Goal: Transaction & Acquisition: Purchase product/service

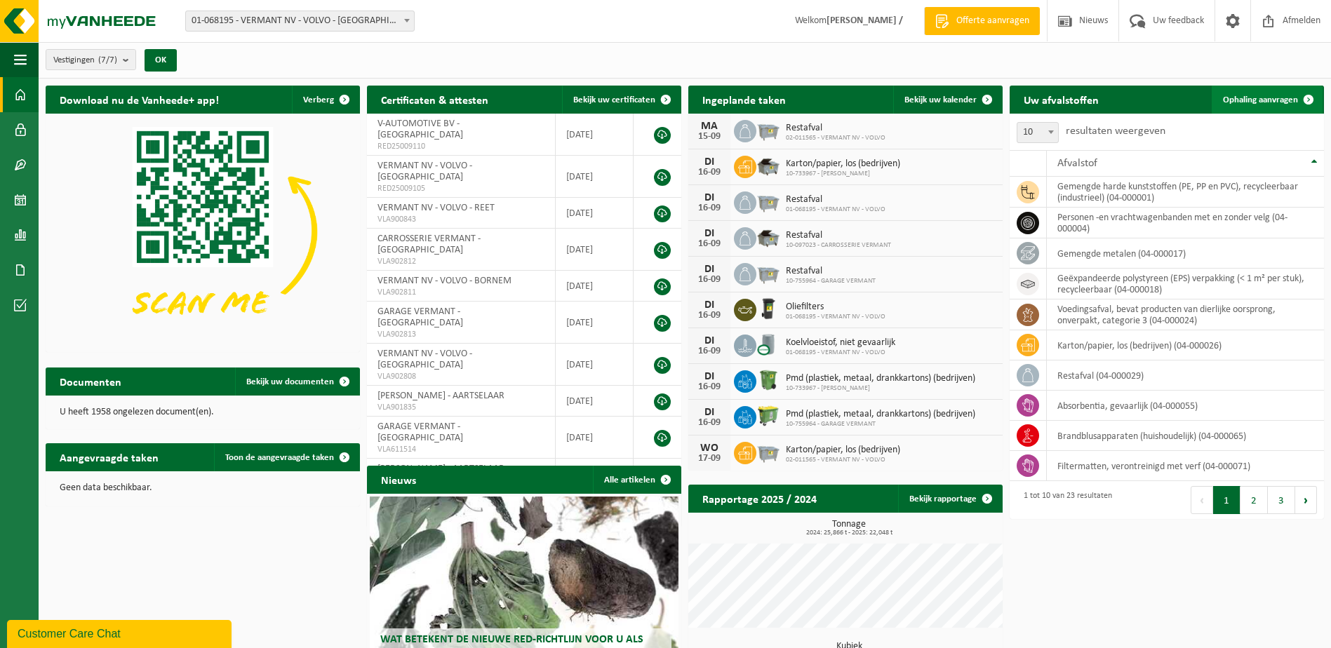
click at [1272, 100] on span "Ophaling aanvragen" at bounding box center [1260, 99] width 75 height 9
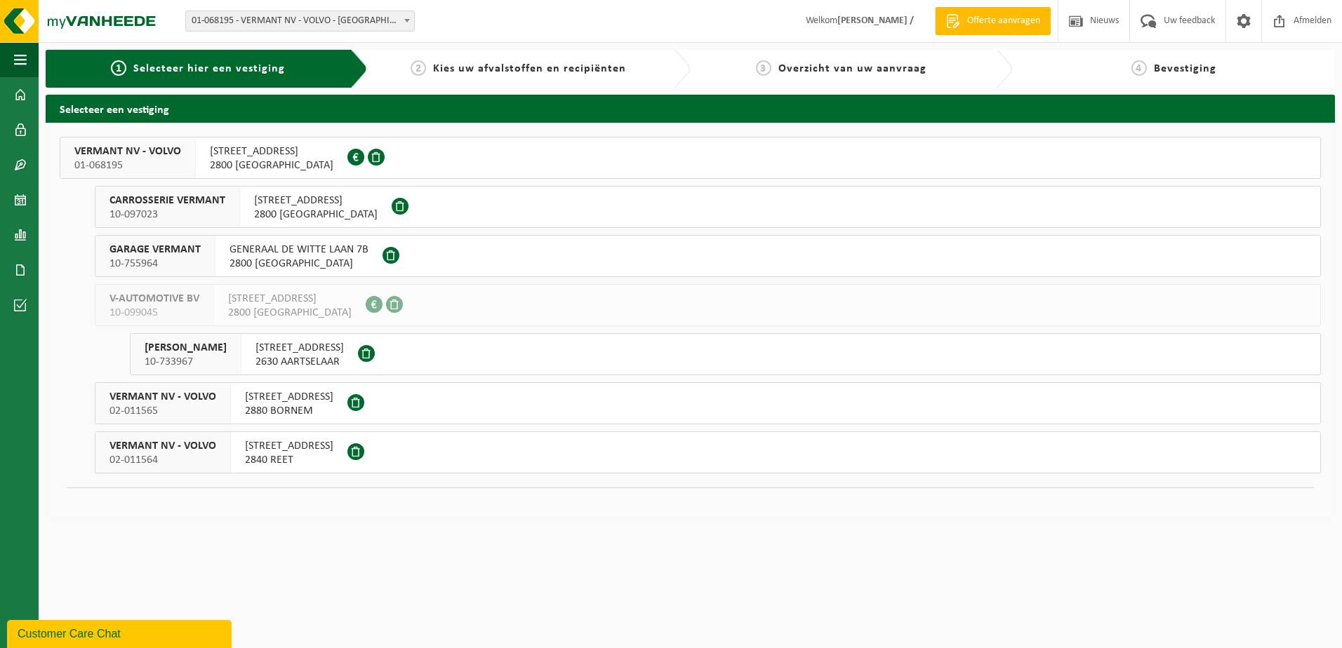
click at [401, 212] on span at bounding box center [400, 206] width 17 height 17
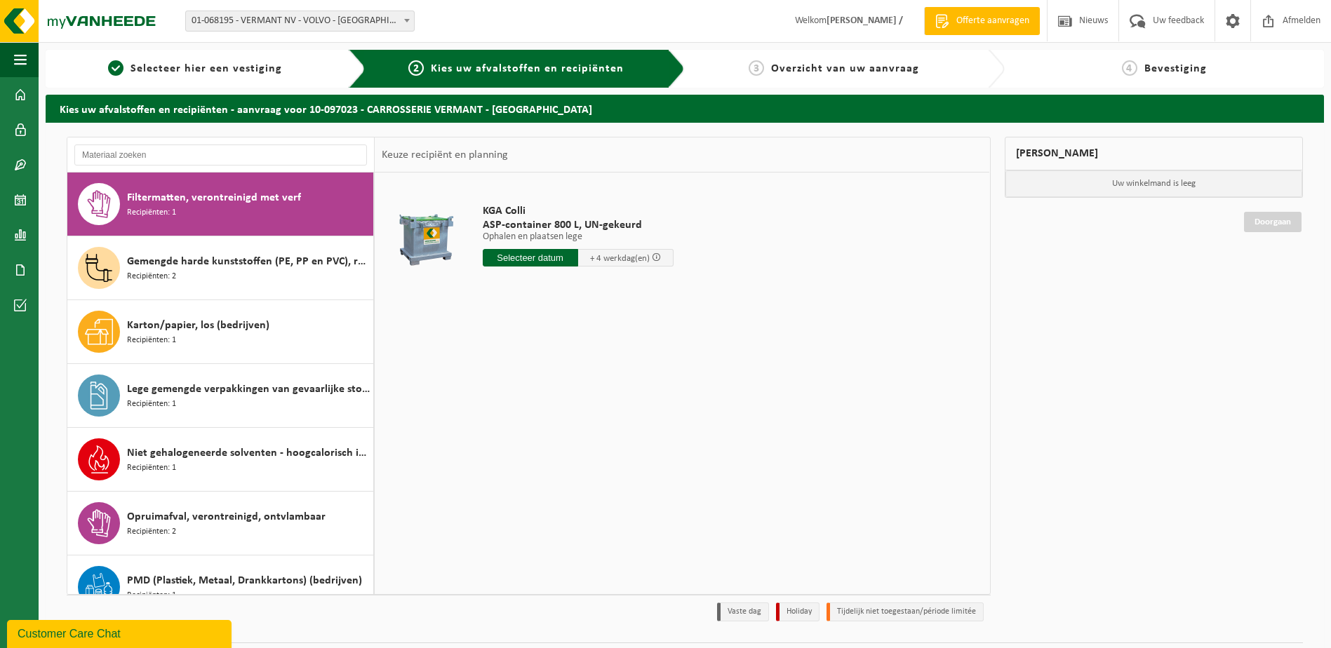
click at [527, 259] on input "text" at bounding box center [530, 258] width 95 height 18
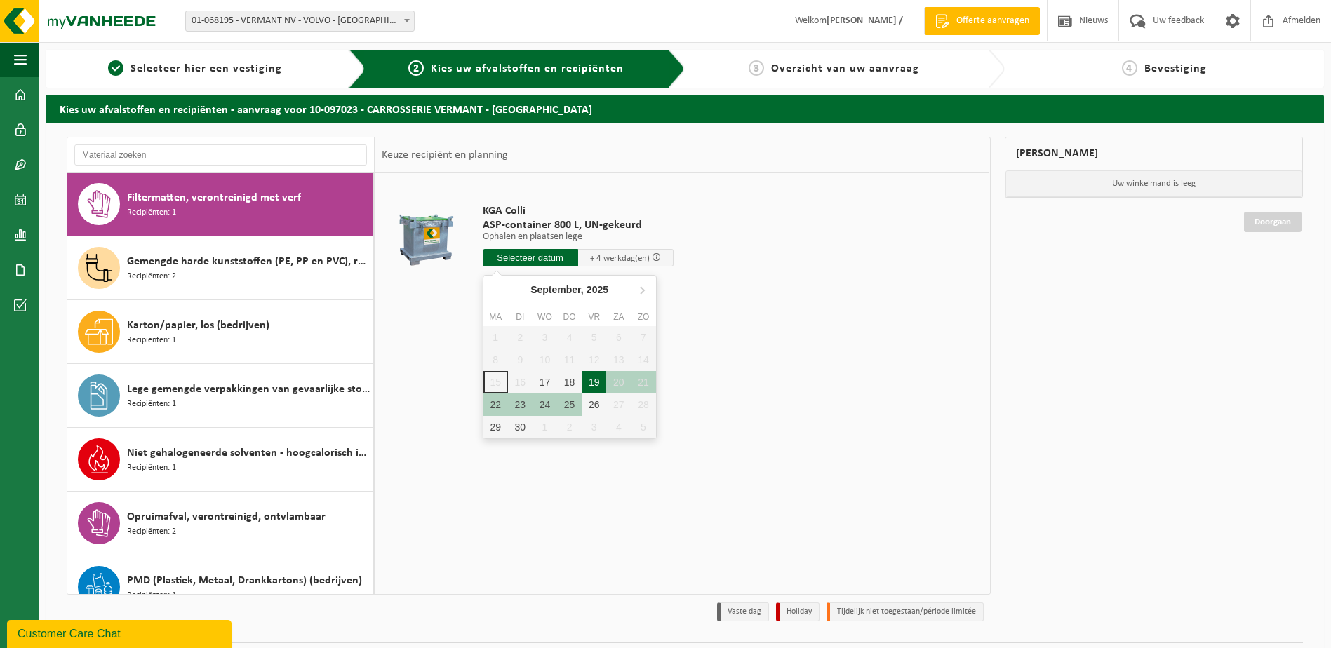
click at [594, 382] on div "19" at bounding box center [594, 382] width 25 height 22
type input "Van [DATE]"
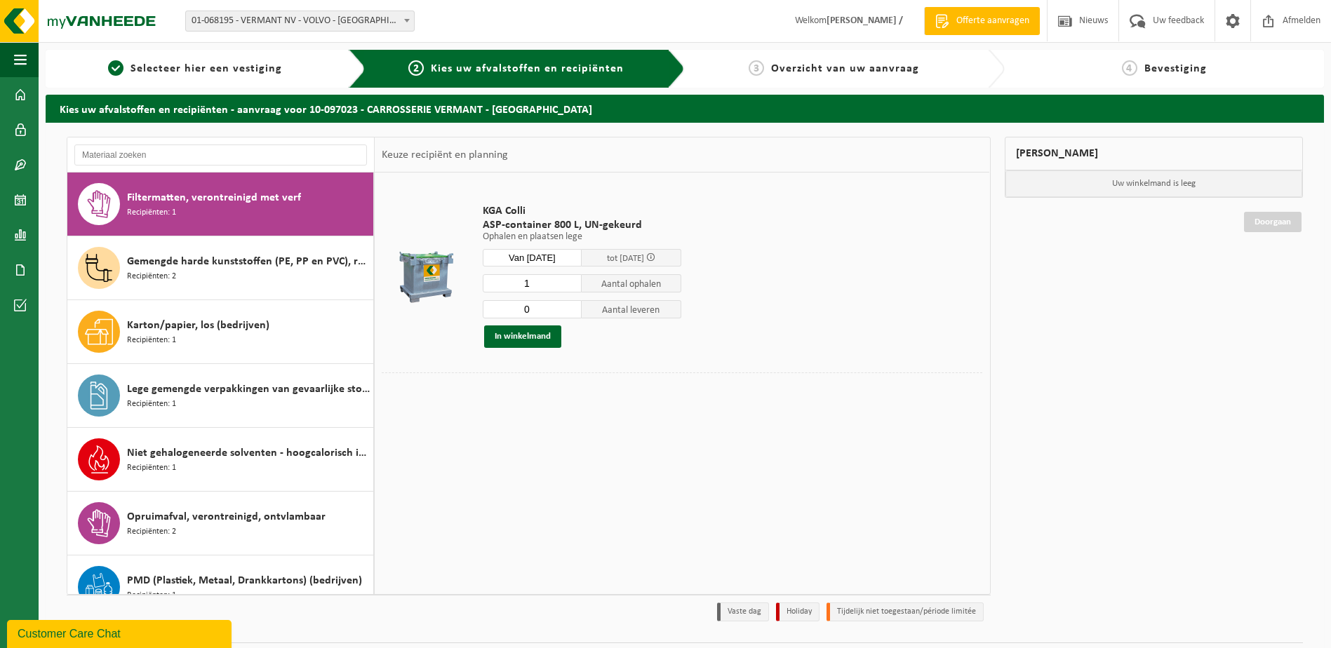
click at [571, 310] on input "0" at bounding box center [533, 309] width 100 height 18
click at [571, 302] on input "0" at bounding box center [533, 309] width 100 height 18
click at [570, 305] on input "1" at bounding box center [533, 309] width 100 height 18
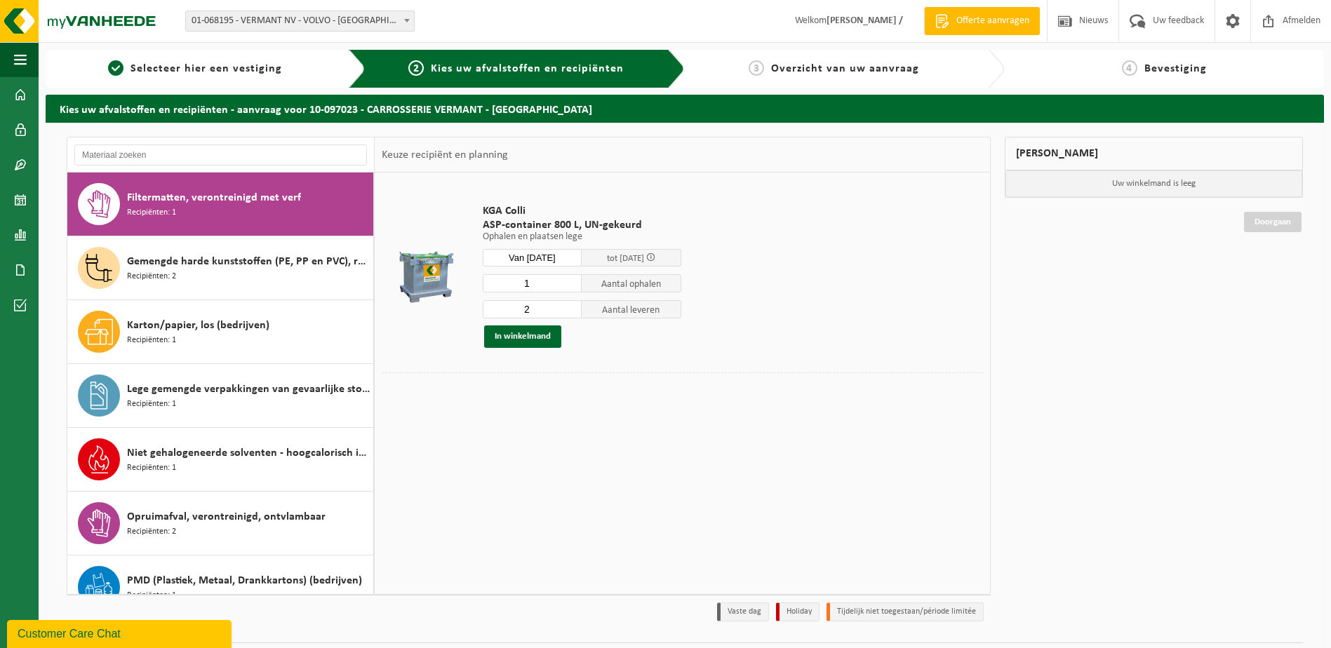
click at [570, 305] on input "2" at bounding box center [533, 309] width 100 height 18
type input "3"
click at [570, 305] on input "3" at bounding box center [533, 309] width 100 height 18
drag, startPoint x: 537, startPoint y: 286, endPoint x: 501, endPoint y: 288, distance: 35.9
click at [501, 288] on input "1" at bounding box center [533, 283] width 100 height 18
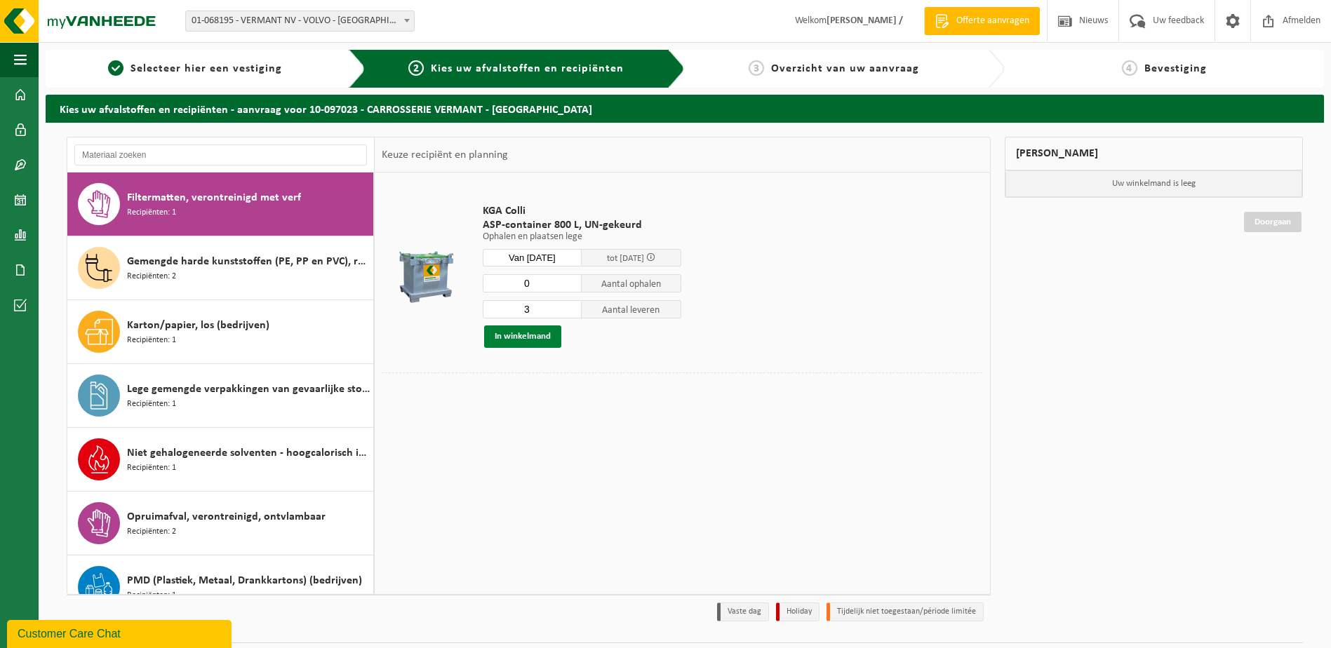
click at [526, 337] on button "In winkelmand" at bounding box center [522, 337] width 77 height 22
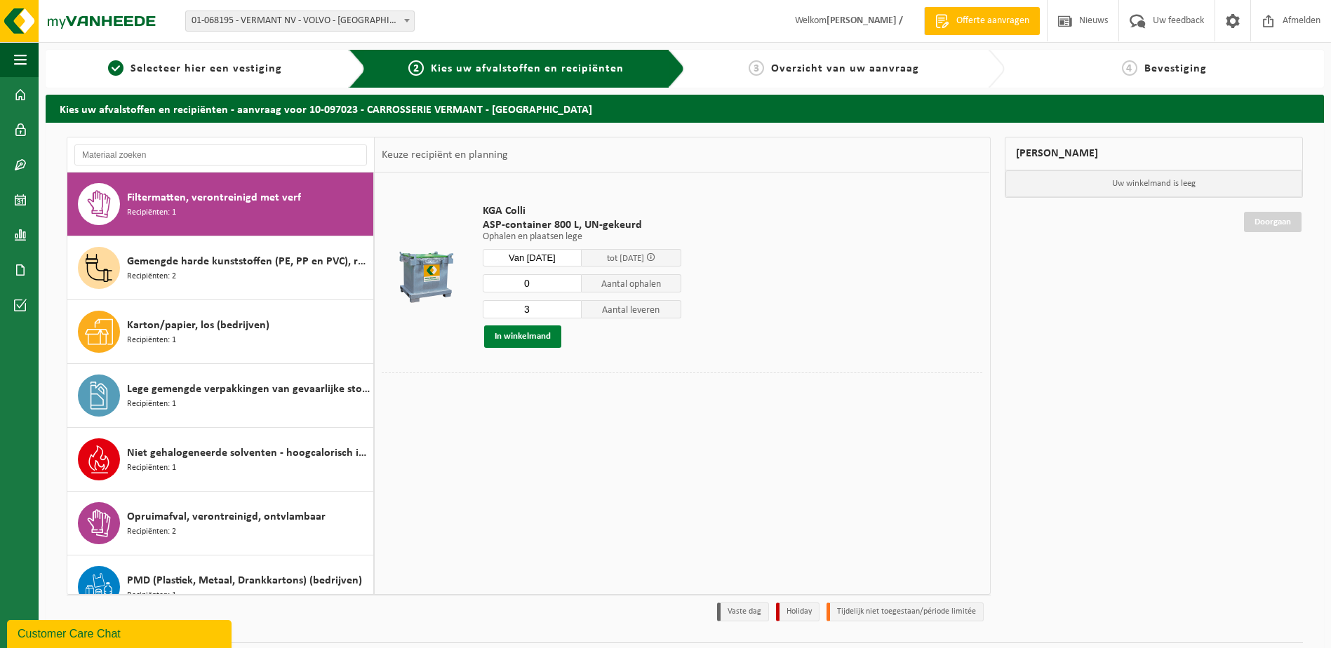
click at [527, 336] on button "In winkelmand" at bounding box center [522, 337] width 77 height 22
click at [549, 284] on input "0" at bounding box center [533, 283] width 100 height 18
click at [568, 286] on input "0" at bounding box center [533, 283] width 100 height 18
type input "1"
click at [571, 280] on input "1" at bounding box center [533, 283] width 100 height 18
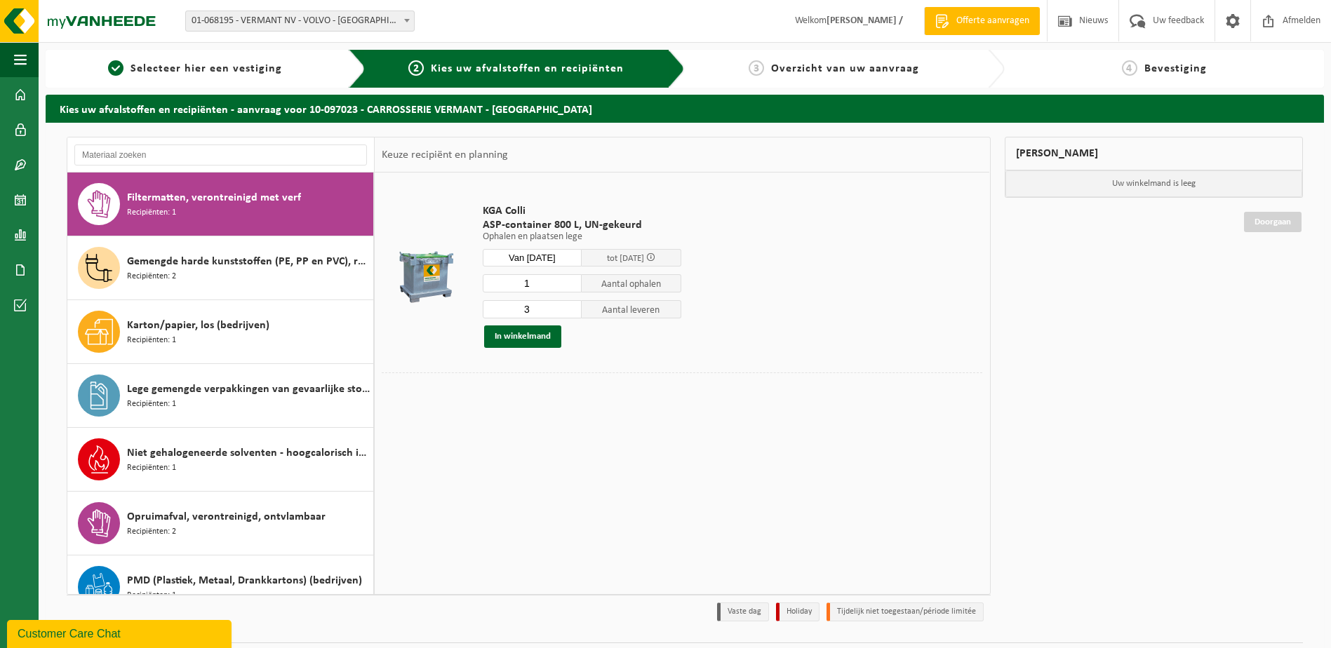
click at [947, 322] on td "KGA Colli ASP-container 800 L, UN-gekeurd Ophalen en plaatsen lege Ophalen en p…" at bounding box center [727, 276] width 511 height 193
